Goal: Task Accomplishment & Management: Manage account settings

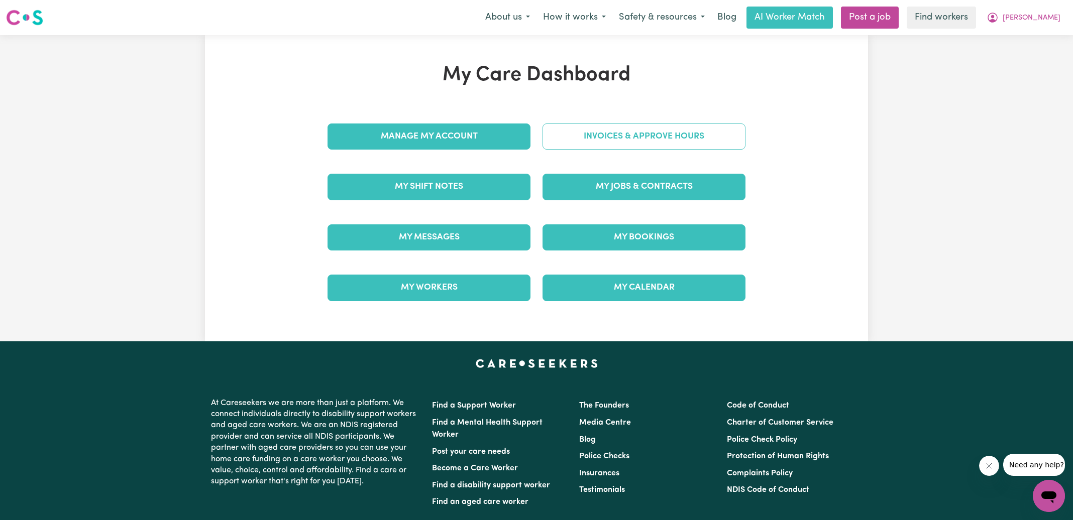
click at [630, 145] on link "Invoices & Approve Hours" at bounding box center [644, 137] width 203 height 26
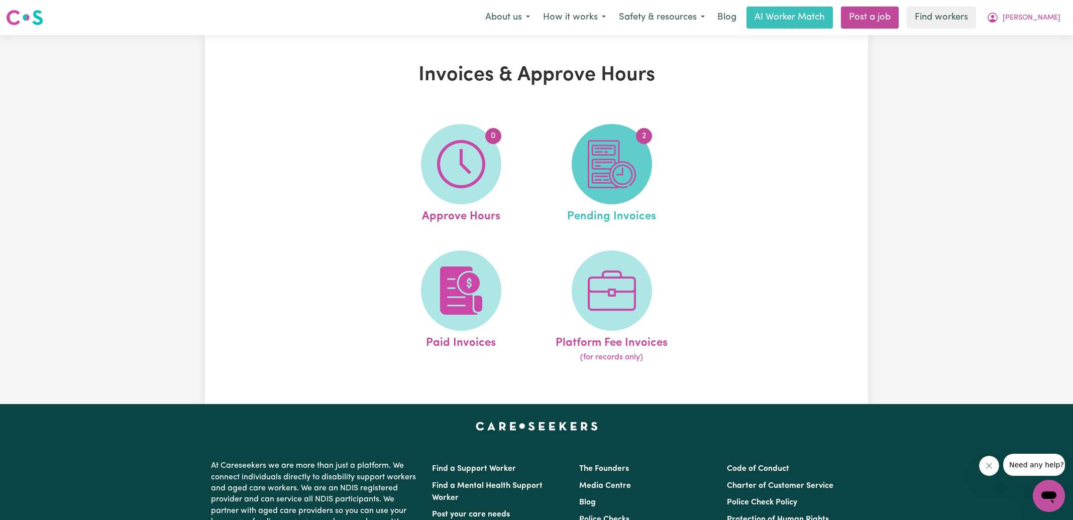
click at [623, 167] on img at bounding box center [612, 164] width 48 height 48
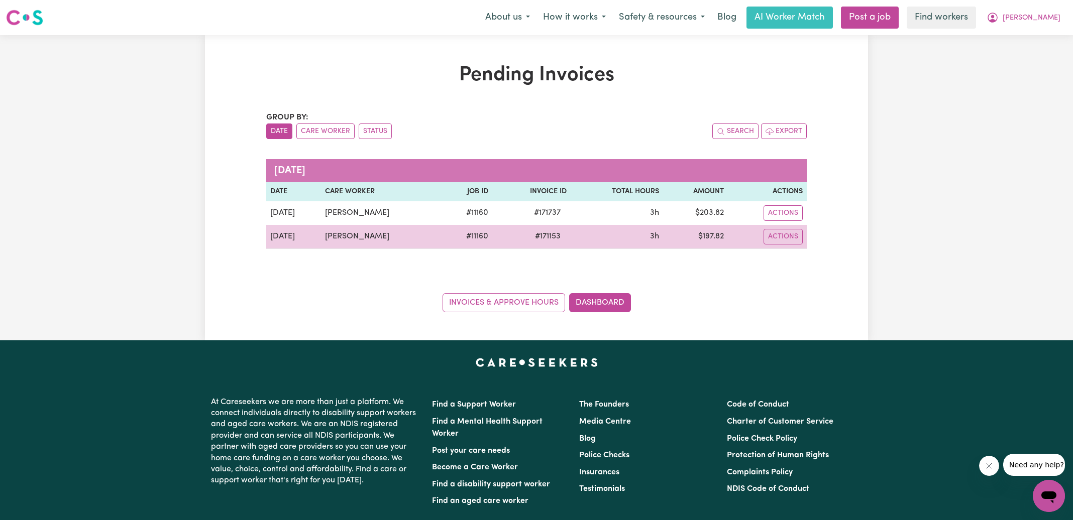
click at [548, 238] on span "# 171153" at bounding box center [548, 237] width 38 height 12
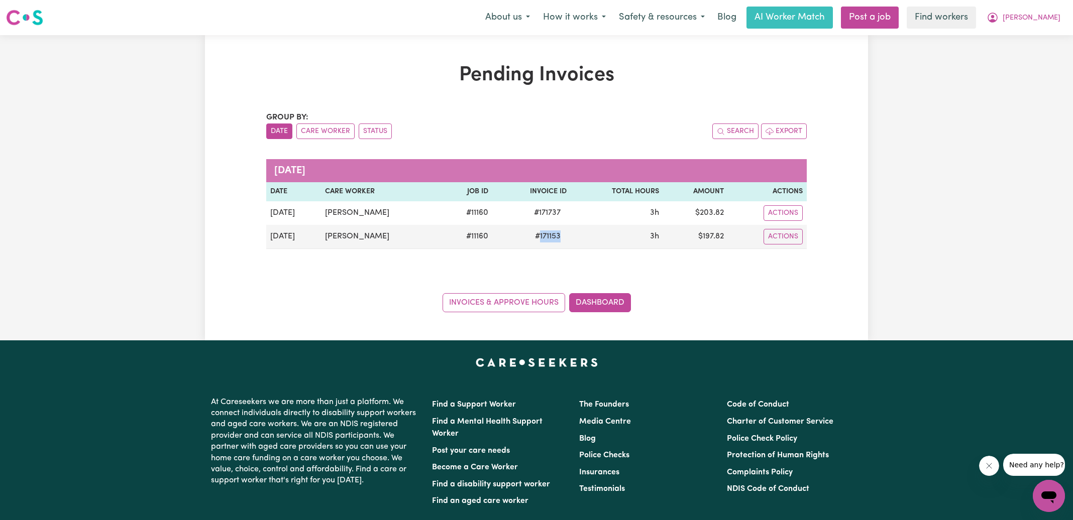
copy span "171153"
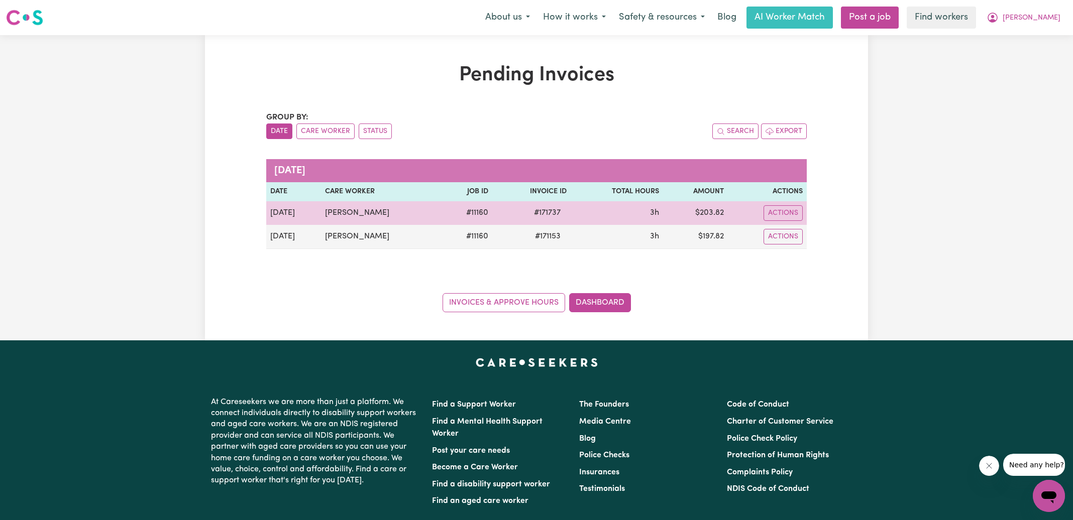
click at [546, 213] on span "# 171737" at bounding box center [547, 213] width 39 height 12
click at [545, 213] on span "# 171737" at bounding box center [547, 213] width 39 height 12
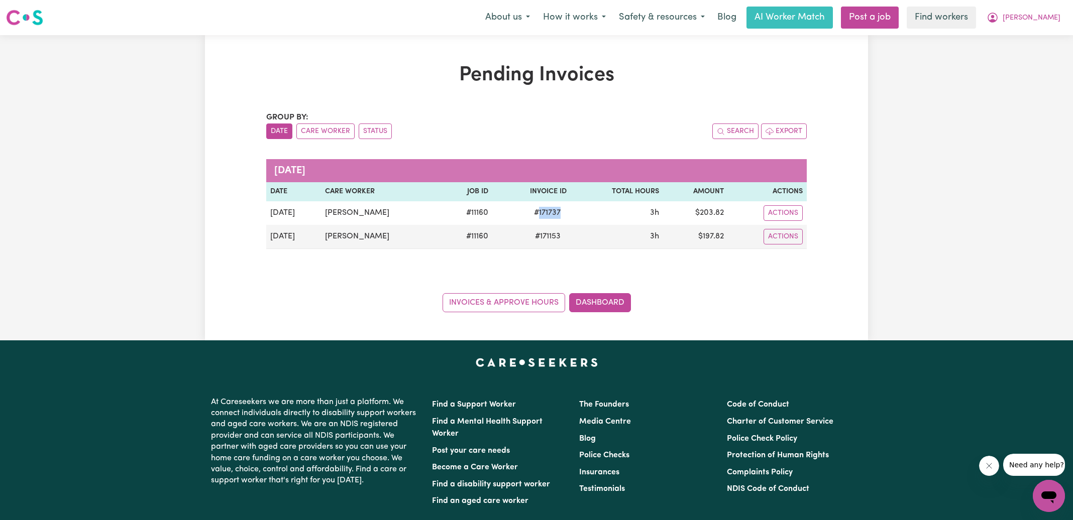
copy span "171737"
click at [1040, 17] on button "[PERSON_NAME]" at bounding box center [1023, 17] width 87 height 21
click at [1019, 58] on link "Logout" at bounding box center [1026, 57] width 79 height 19
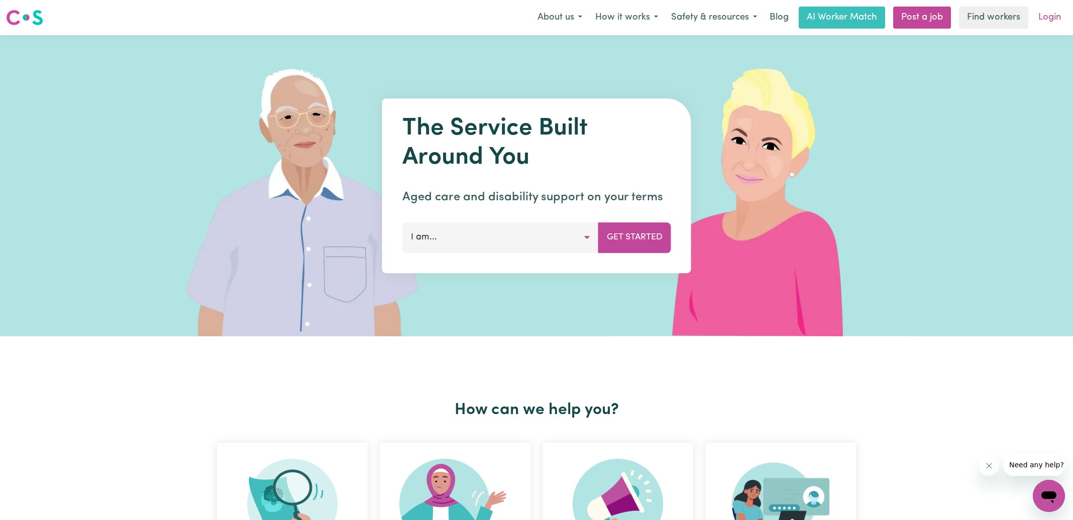
click at [1055, 19] on link "Login" at bounding box center [1049, 18] width 35 height 22
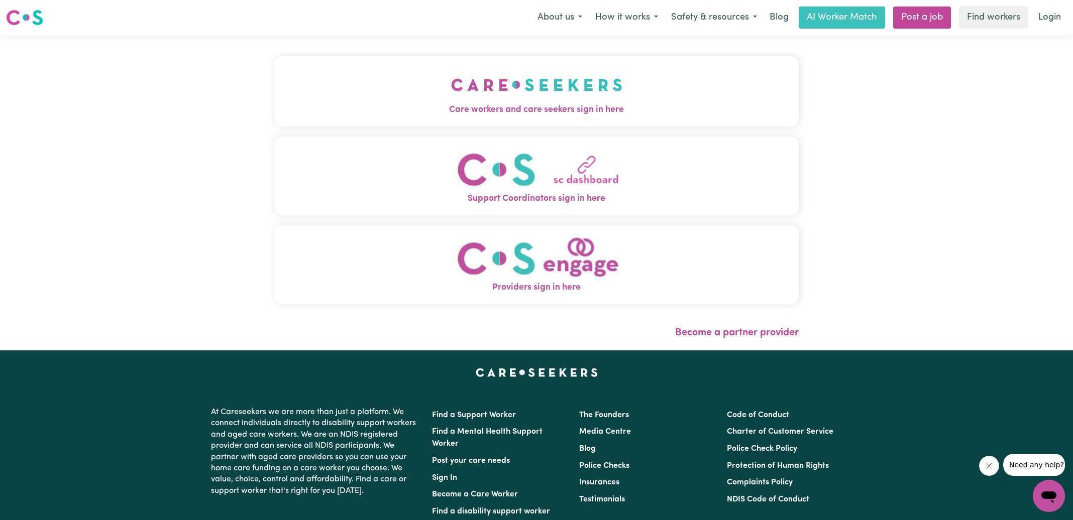
click at [407, 99] on button "Care workers and care seekers sign in here" at bounding box center [536, 91] width 524 height 70
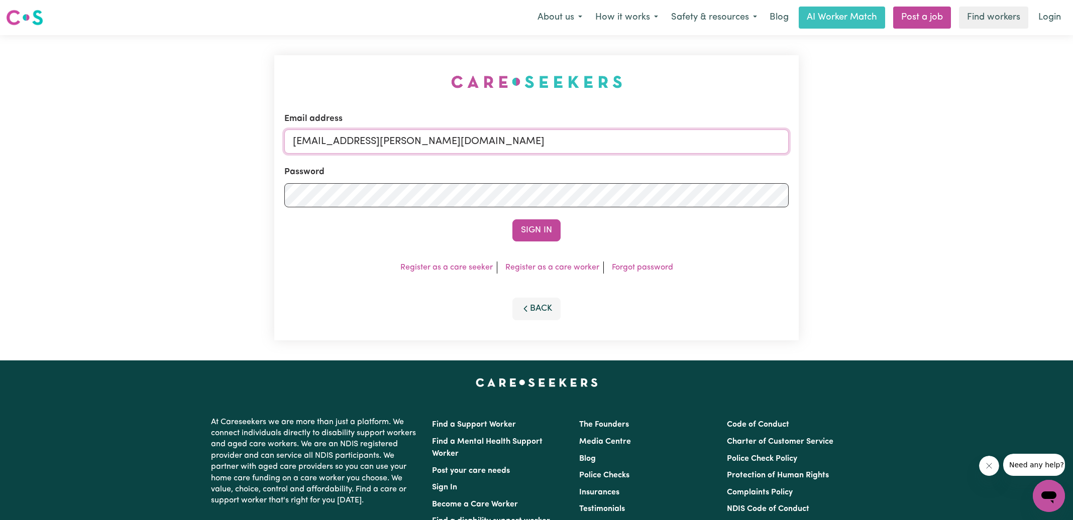
drag, startPoint x: 344, startPoint y: 140, endPoint x: 993, endPoint y: 289, distance: 665.9
click at [993, 289] on div "Email address [EMAIL_ADDRESS][DOMAIN_NAME] Password Sign In Register as a care …" at bounding box center [536, 198] width 1073 height 326
type input "[EMAIL_ADDRESS][DOMAIN_NAME]"
click at [512, 220] on button "Sign In" at bounding box center [536, 231] width 48 height 22
